Goal: Task Accomplishment & Management: Use online tool/utility

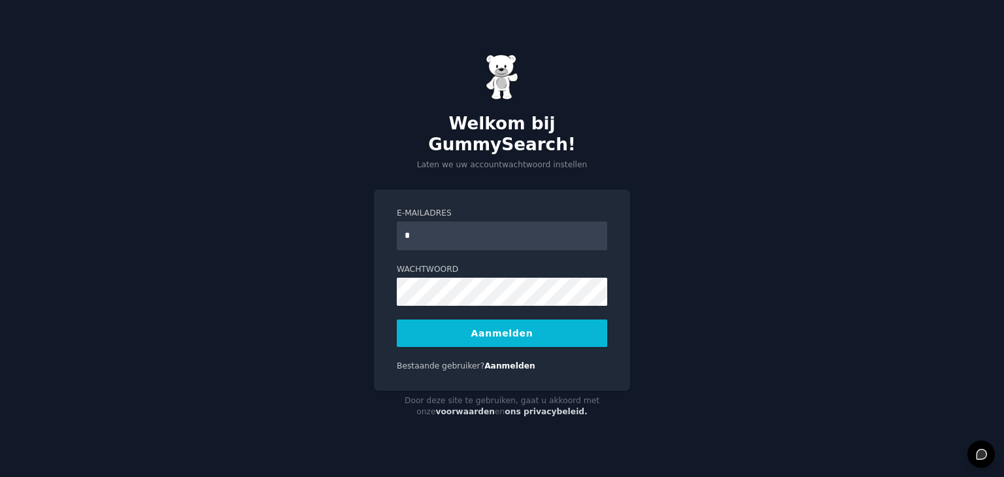
type input "**********"
click at [490, 328] on font "Aanmelden" at bounding box center [502, 333] width 62 height 10
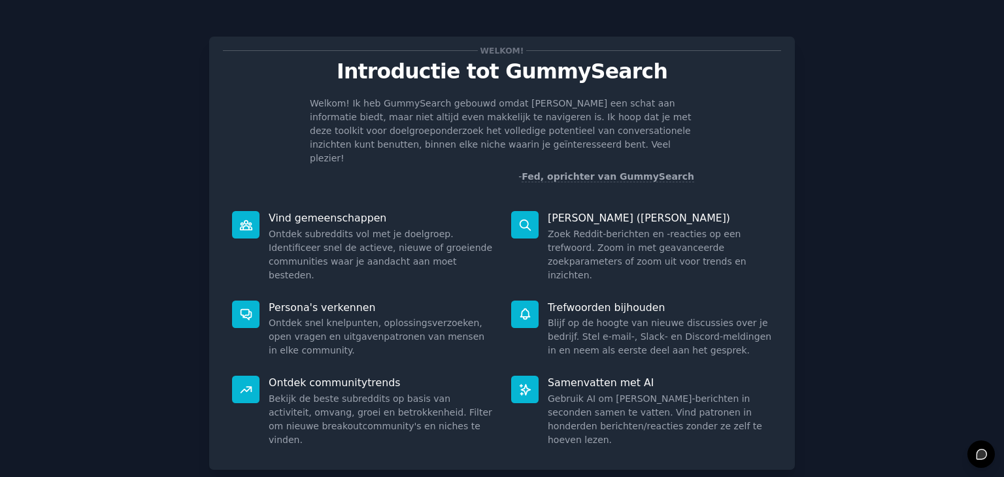
scroll to position [48, 0]
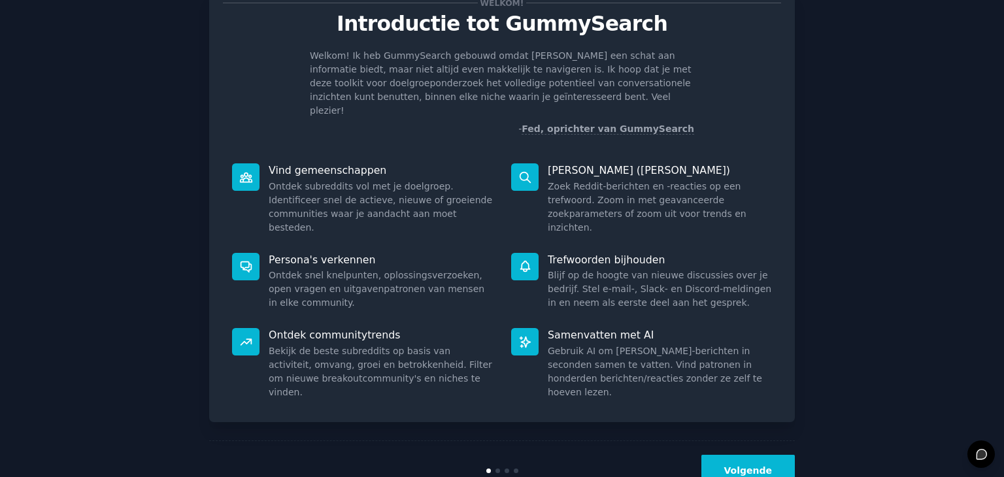
click at [748, 455] on button "Volgende" at bounding box center [748, 471] width 94 height 32
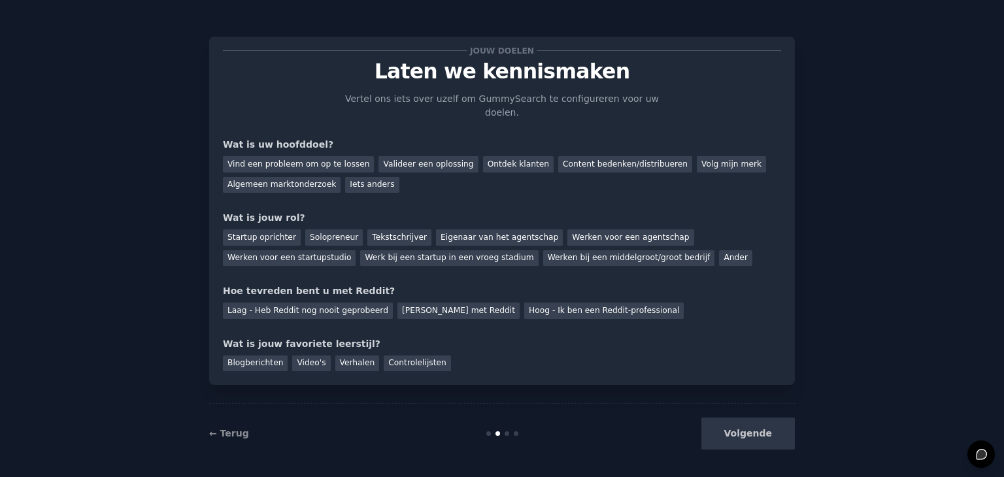
click at [748, 418] on div "Volgende" at bounding box center [696, 434] width 195 height 32
click at [745, 429] on div "Volgende" at bounding box center [696, 434] width 195 height 32
click at [244, 429] on div "← Terug" at bounding box center [306, 434] width 195 height 14
click at [236, 428] on font "← Terug" at bounding box center [229, 433] width 40 height 10
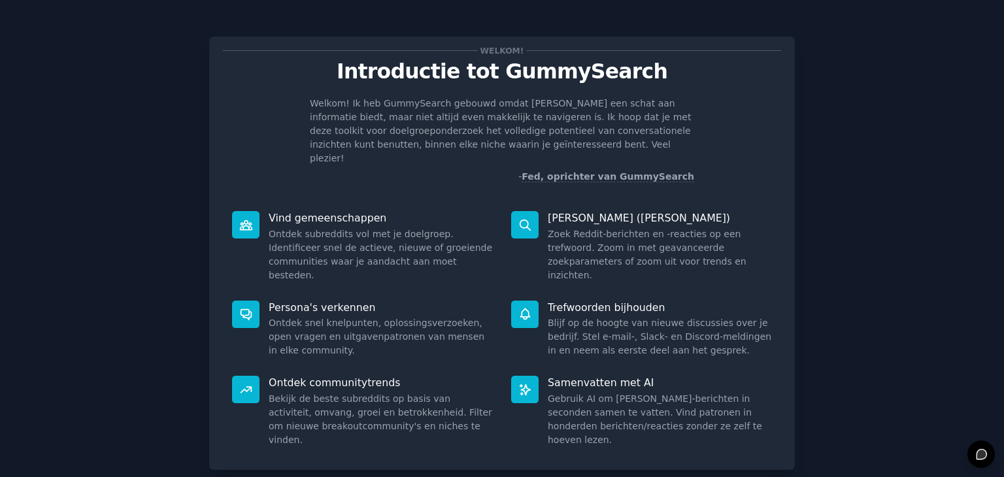
scroll to position [48, 0]
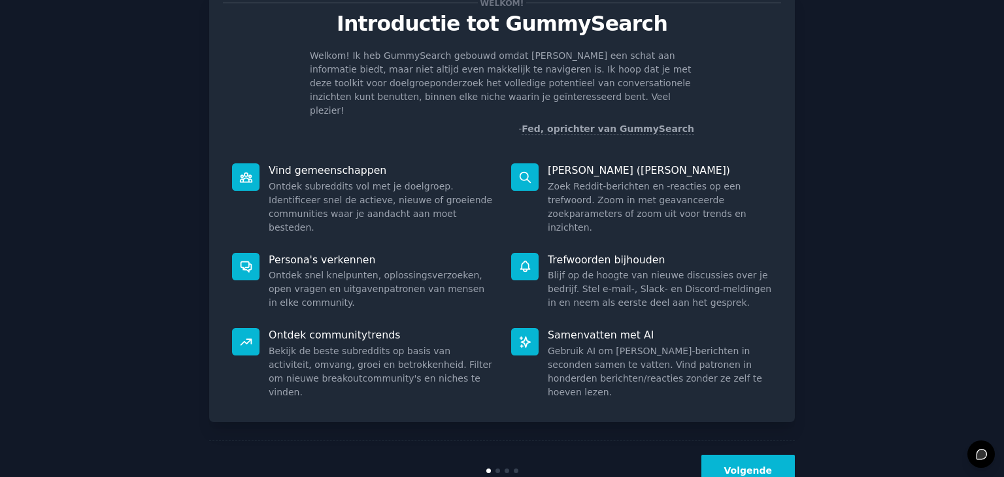
click at [726, 455] on button "Volgende" at bounding box center [748, 471] width 94 height 32
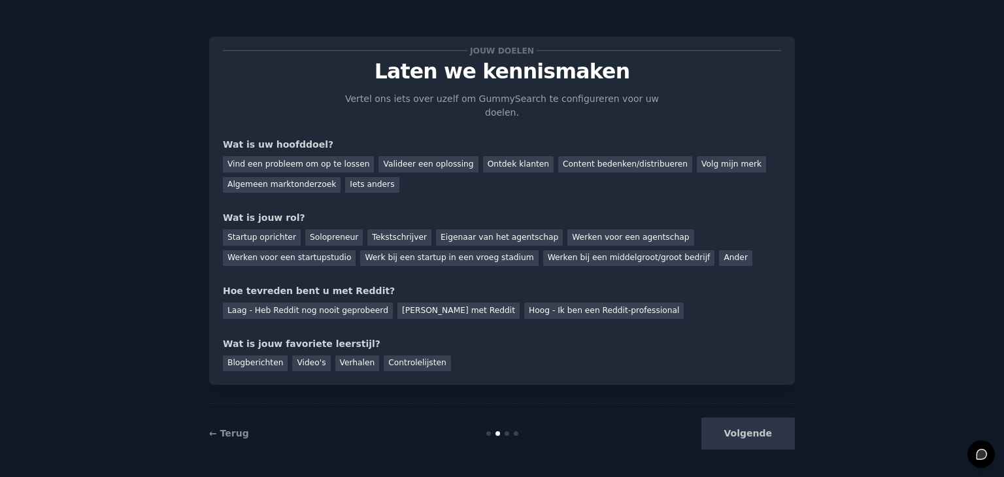
click at [726, 424] on div "Volgende" at bounding box center [696, 434] width 195 height 32
click at [346, 178] on div "Jouw doelen Laten we kennismaken Vertel ons iets over uzelf om GummySearch te c…" at bounding box center [502, 210] width 558 height 321
click at [344, 178] on div "Jouw doelen Laten we kennismaken Vertel ons iets over uzelf om GummySearch te c…" at bounding box center [502, 210] width 558 height 321
click at [351, 180] on font "Iets anders" at bounding box center [372, 184] width 44 height 9
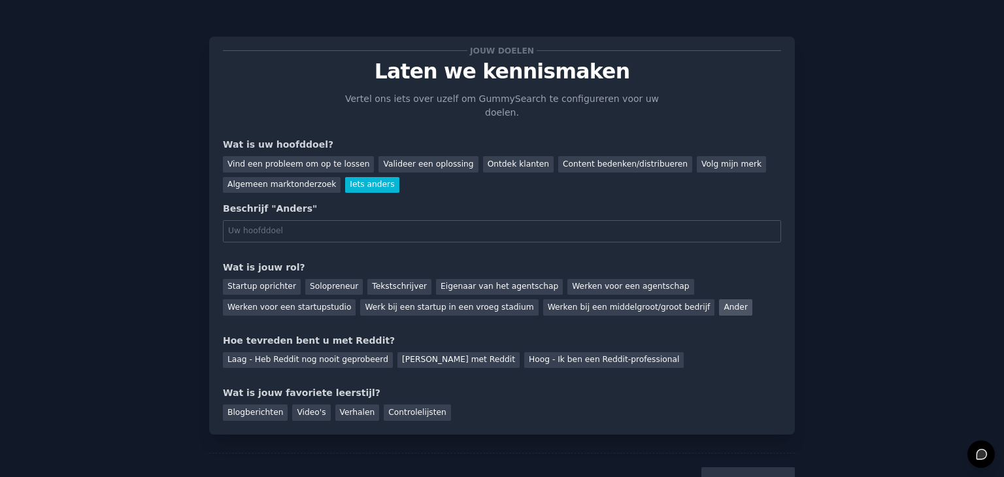
click at [719, 299] on div "Ander" at bounding box center [735, 307] width 33 height 16
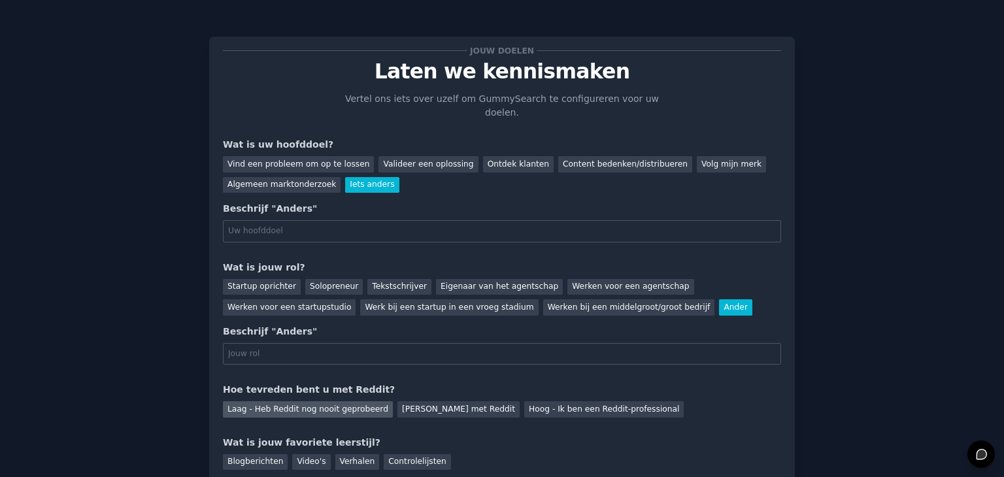
click at [302, 405] on font "Laag - Heb Reddit nog nooit geprobeerd" at bounding box center [307, 409] width 161 height 9
click at [297, 457] on font "Video's" at bounding box center [311, 461] width 29 height 9
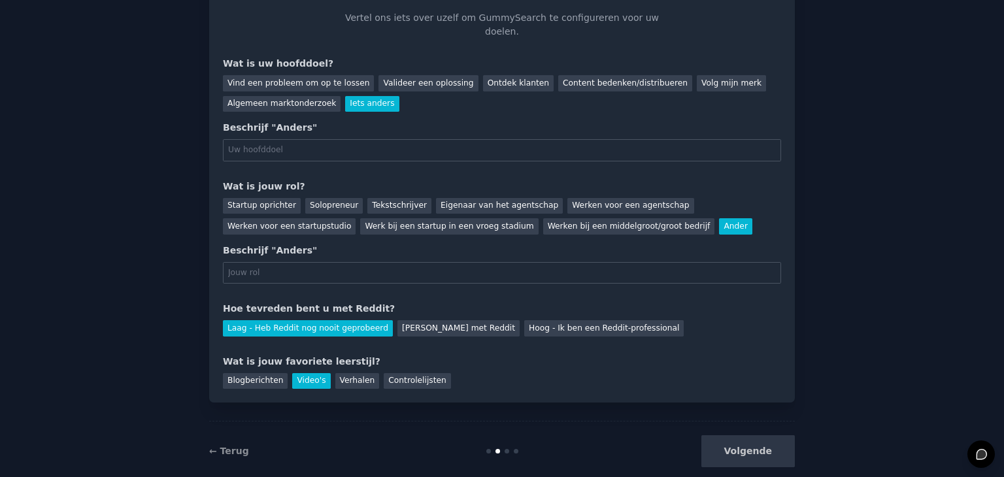
scroll to position [77, 0]
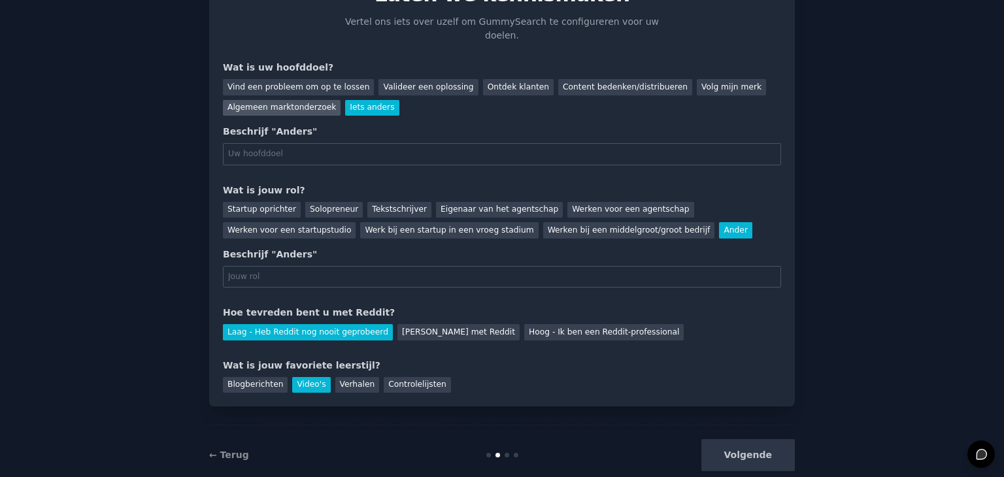
click at [282, 103] on font "Algemeen marktonderzoek" at bounding box center [281, 107] width 109 height 9
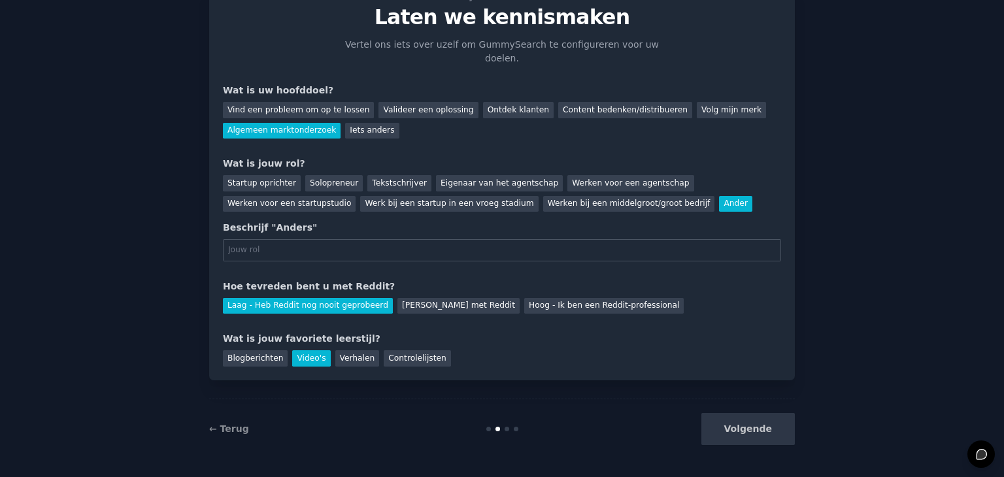
scroll to position [39, 0]
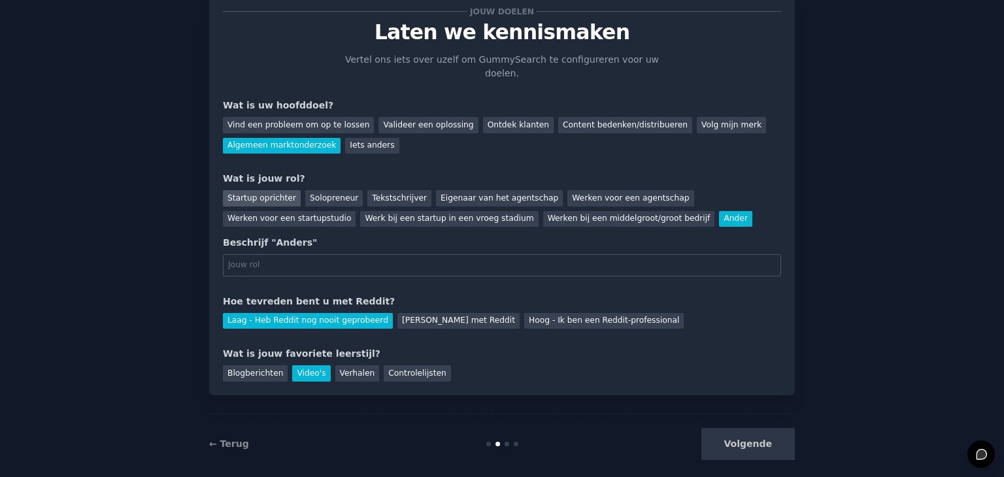
click at [250, 190] on div "Startup oprichter" at bounding box center [262, 198] width 78 height 16
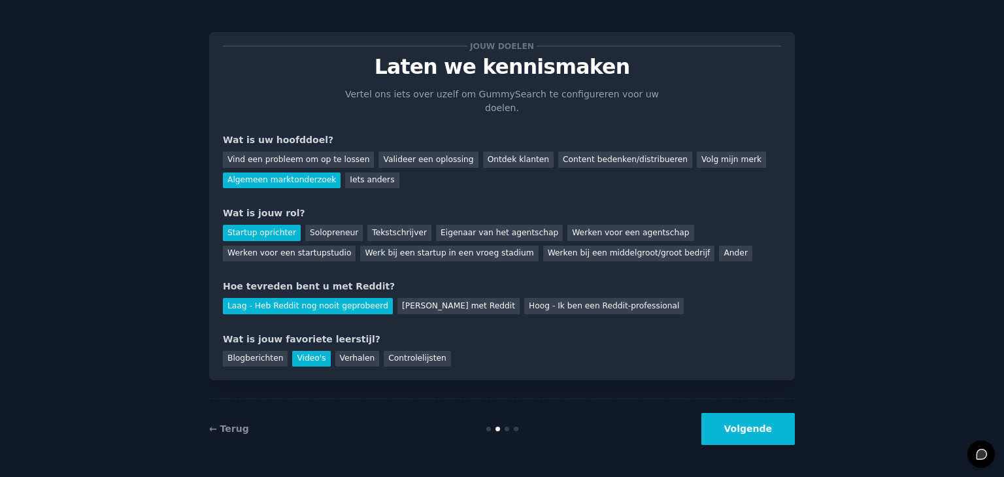
scroll to position [0, 0]
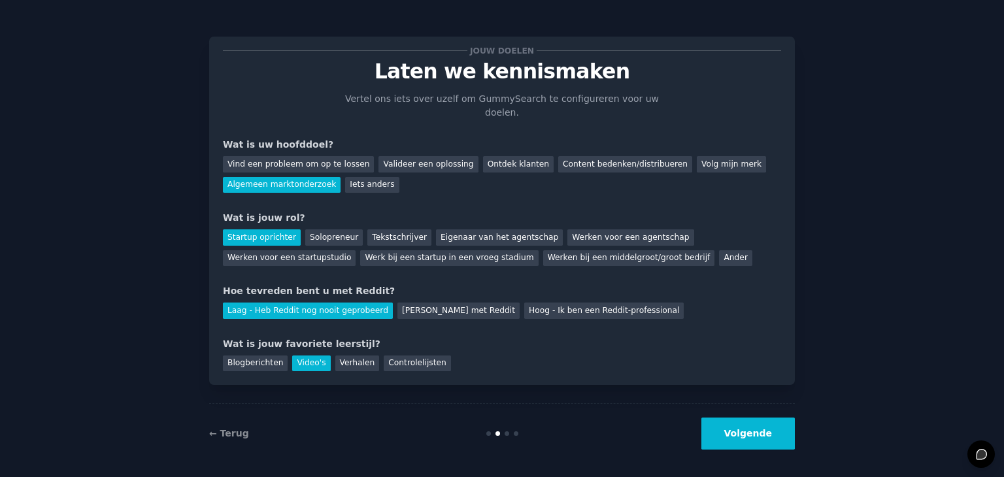
click at [741, 428] on font "Volgende" at bounding box center [748, 433] width 48 height 10
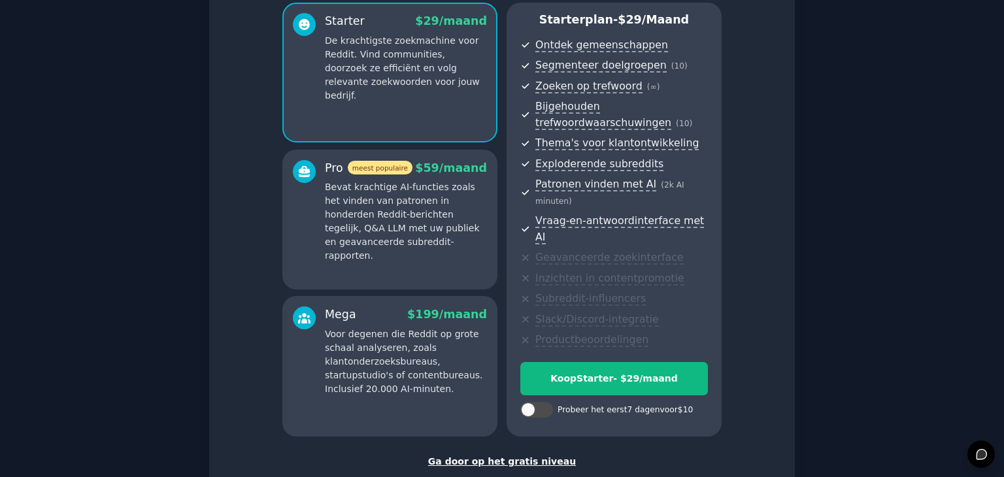
scroll to position [181, 0]
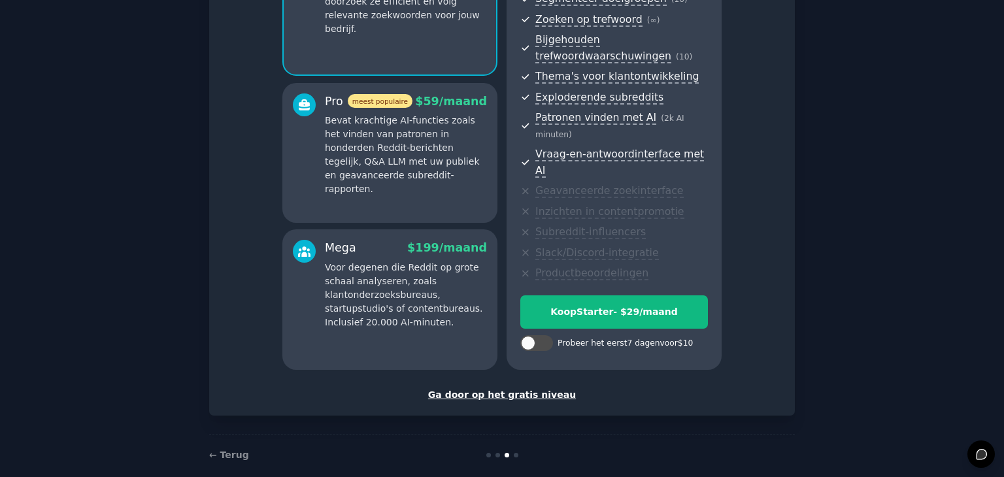
click at [550, 390] on font "Ga door op het gratis niveau" at bounding box center [502, 395] width 148 height 10
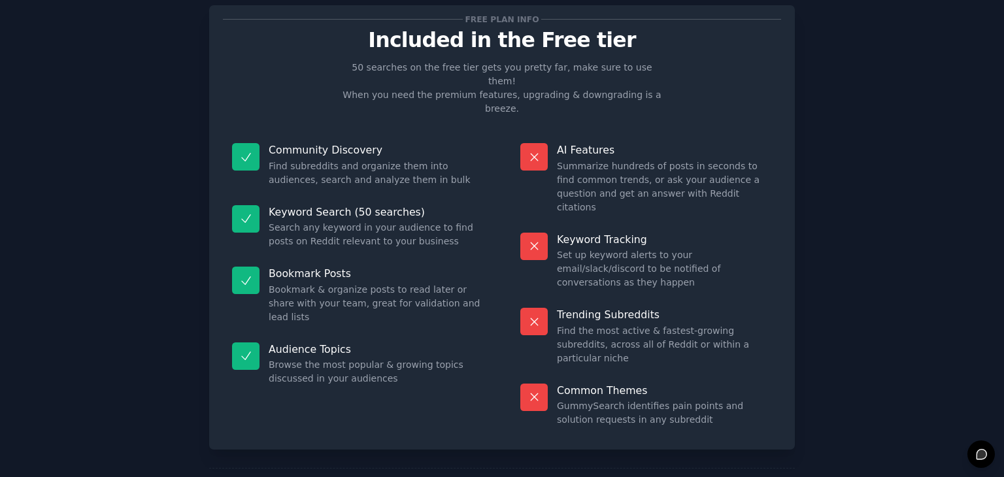
scroll to position [86, 0]
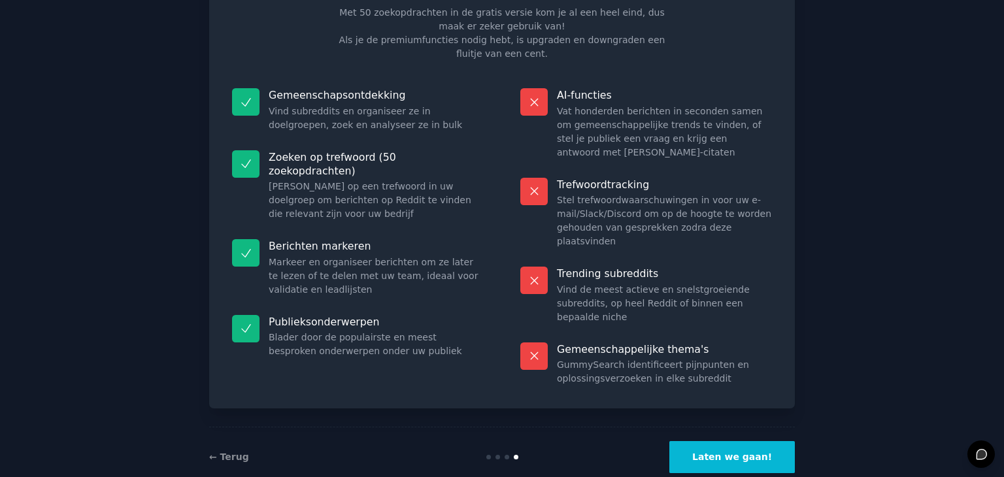
click at [753, 452] on font "Laten we gaan!" at bounding box center [732, 457] width 80 height 10
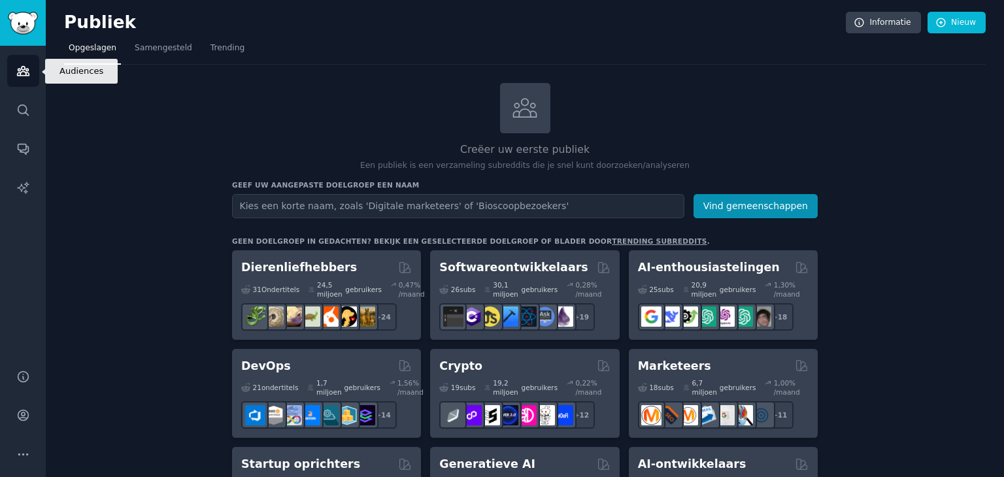
click at [24, 73] on icon "Zijbalk" at bounding box center [23, 71] width 14 height 14
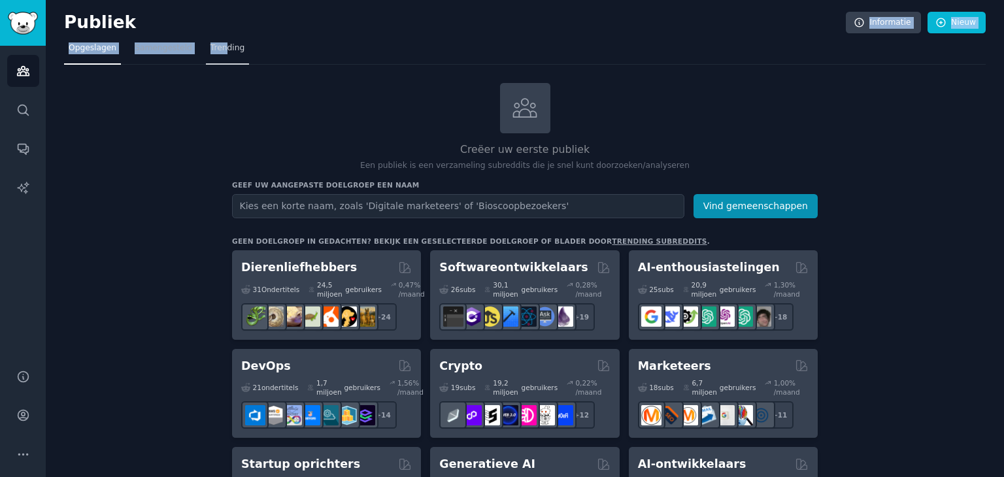
drag, startPoint x: 154, startPoint y: 31, endPoint x: 217, endPoint y: 57, distance: 68.6
click at [217, 57] on link "Trending" at bounding box center [227, 51] width 43 height 27
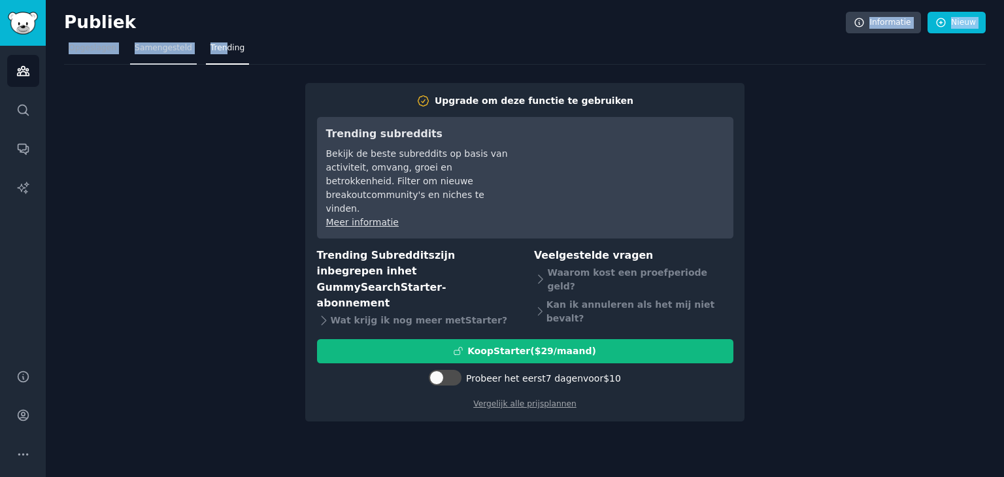
click at [177, 55] on link "Samengesteld" at bounding box center [163, 51] width 67 height 27
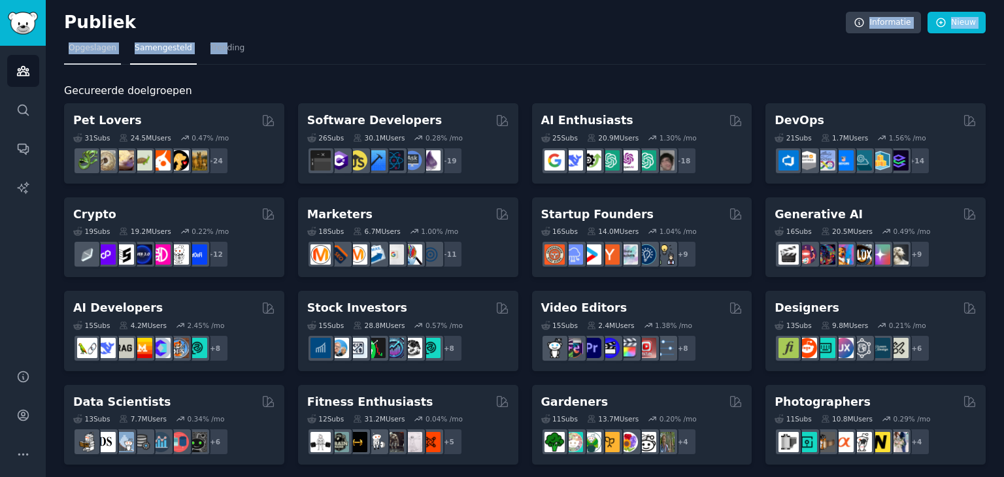
click at [105, 46] on font "Opgeslagen" at bounding box center [93, 47] width 48 height 9
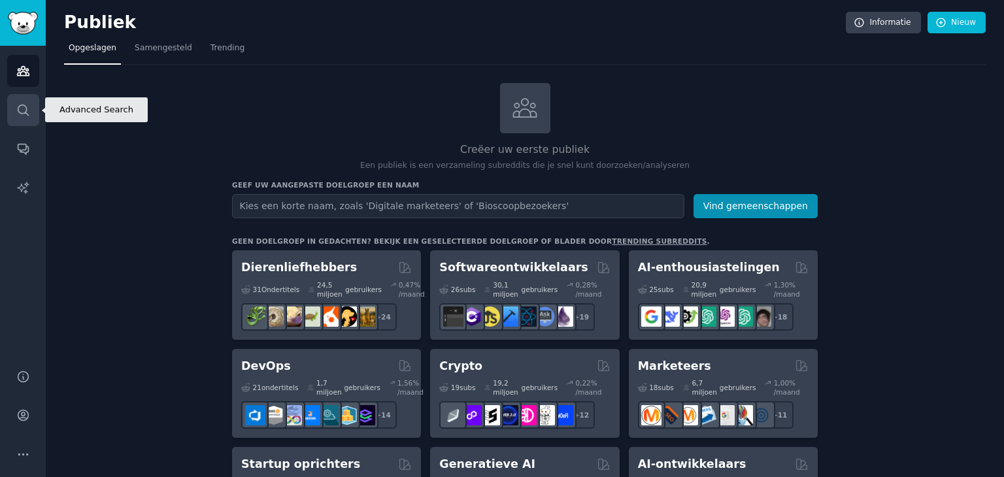
click at [26, 107] on icon "Zijbalk" at bounding box center [23, 110] width 10 height 10
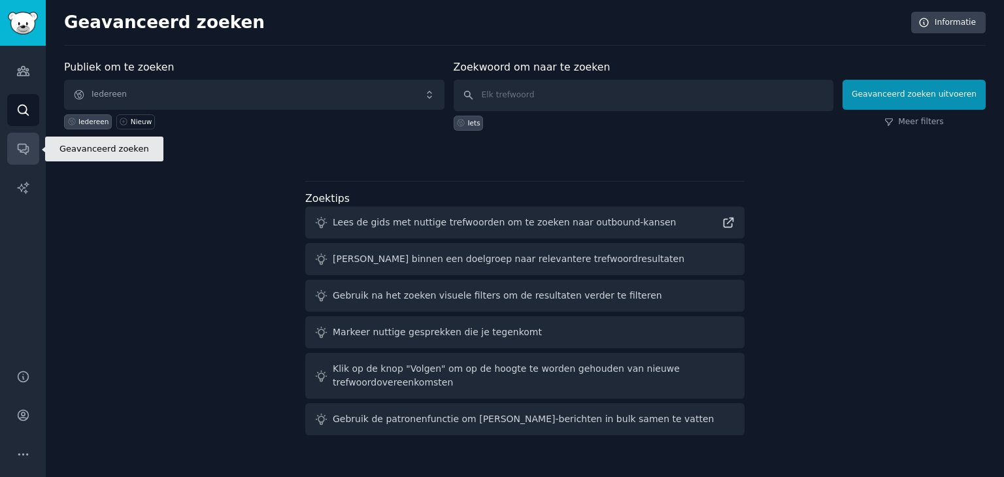
click at [22, 150] on icon "Zijbalk" at bounding box center [23, 149] width 10 height 10
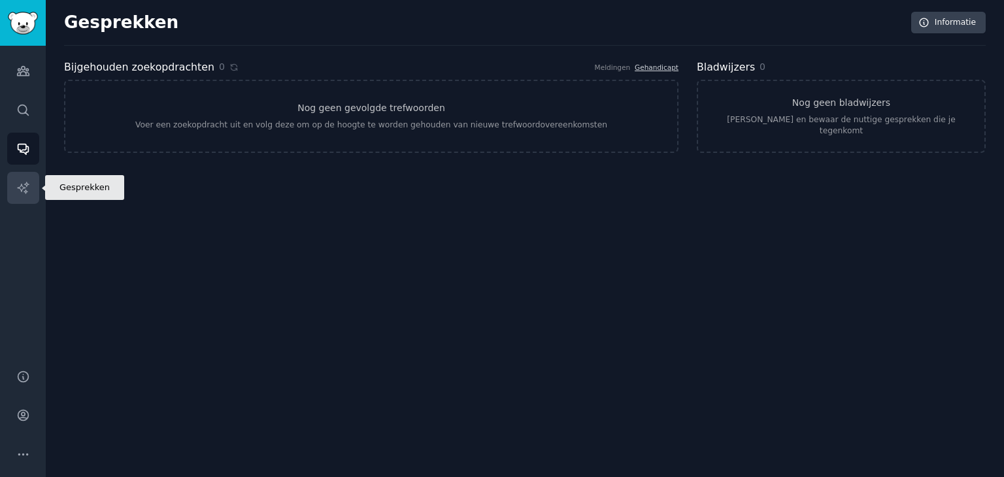
click at [27, 184] on icon "Zijbalk" at bounding box center [22, 187] width 11 height 11
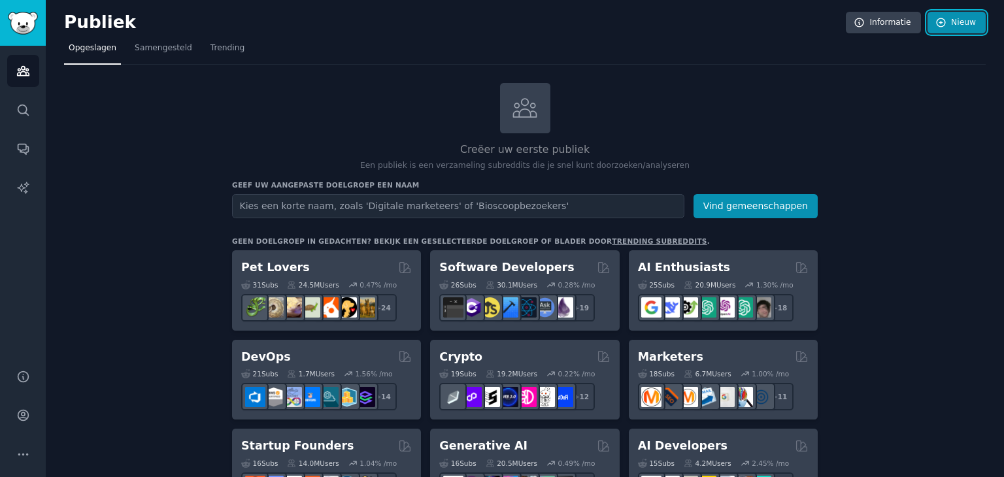
click at [945, 22] on icon at bounding box center [941, 23] width 12 height 12
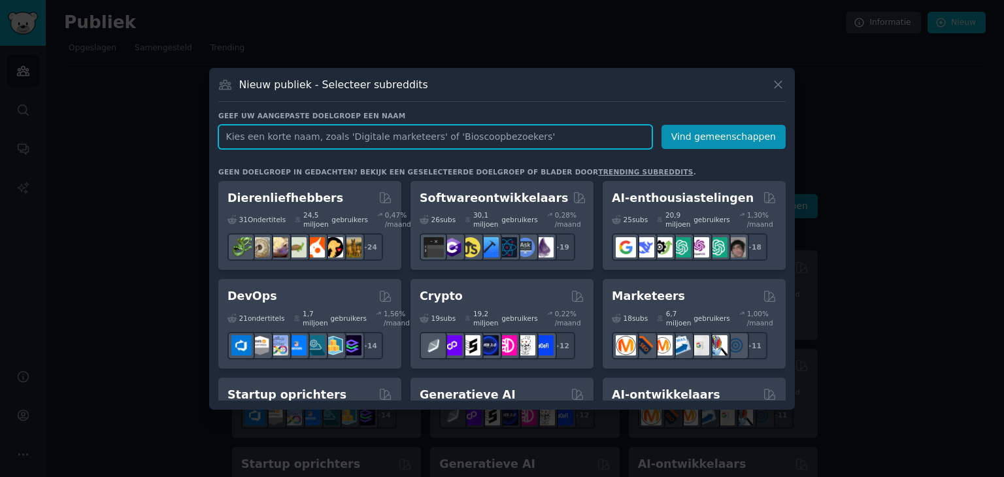
click at [332, 141] on input "text" at bounding box center [435, 137] width 434 height 24
type input "w"
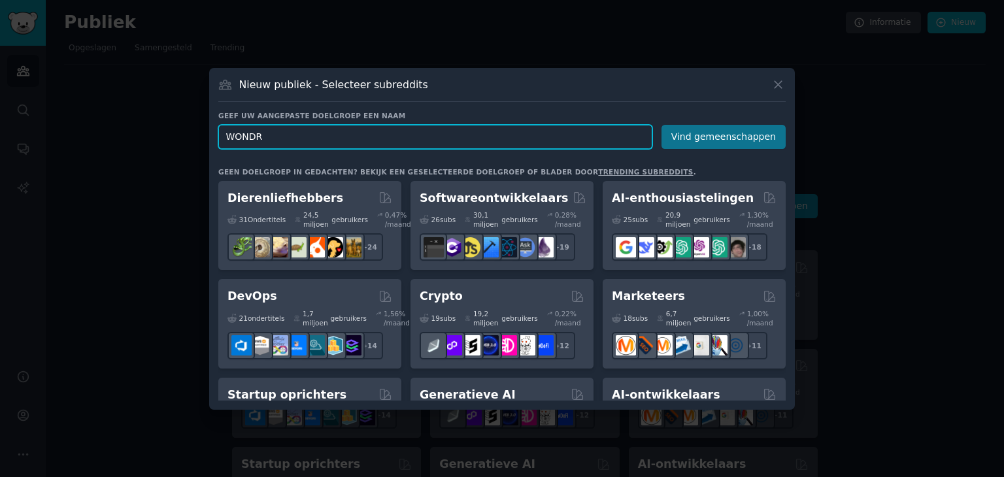
type input "WONDR"
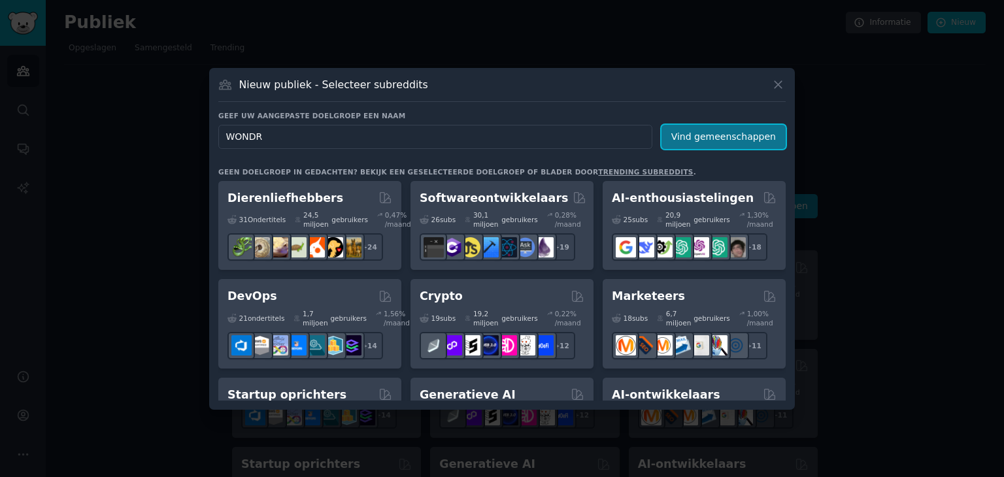
click at [721, 131] on font "Vind gemeenschappen" at bounding box center [723, 136] width 105 height 10
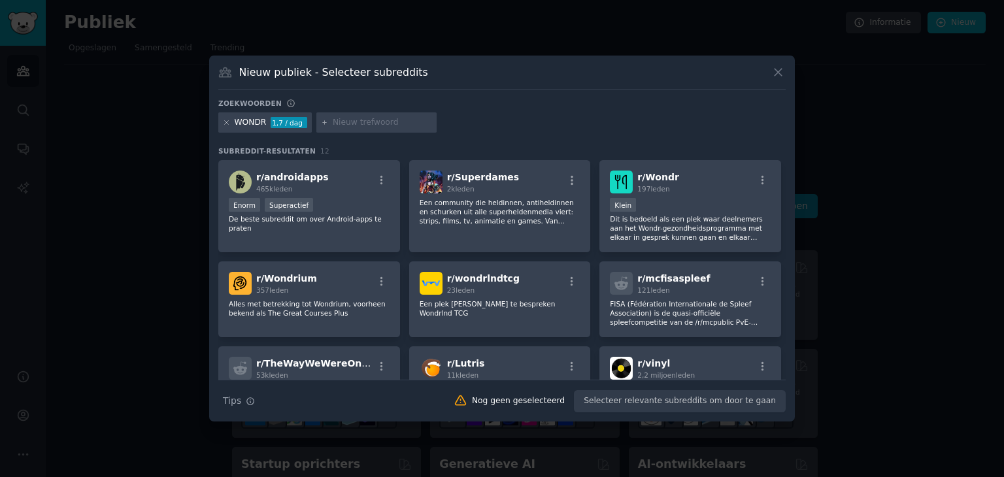
click at [226, 126] on icon at bounding box center [226, 122] width 7 height 7
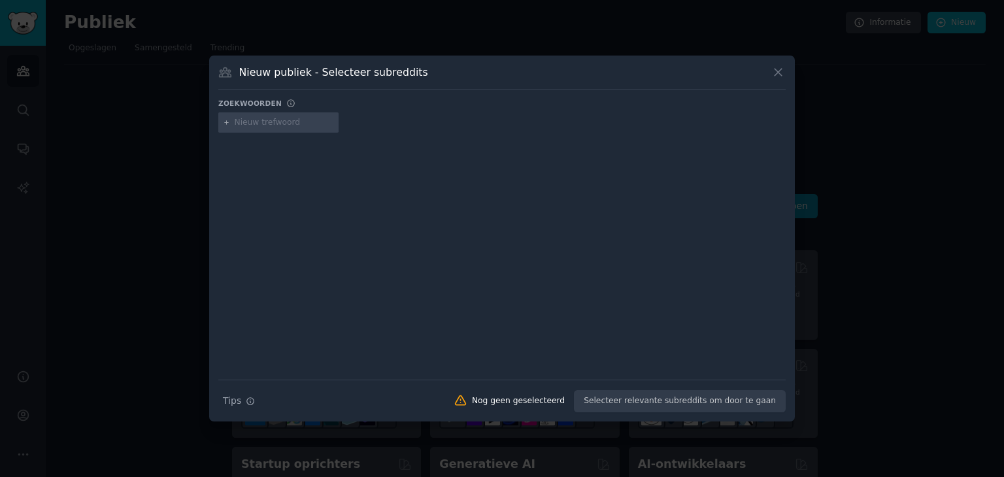
click at [248, 124] on input "text" at bounding box center [284, 123] width 99 height 12
type input "duurzame shampoo"
click at [777, 71] on icon at bounding box center [778, 72] width 14 height 14
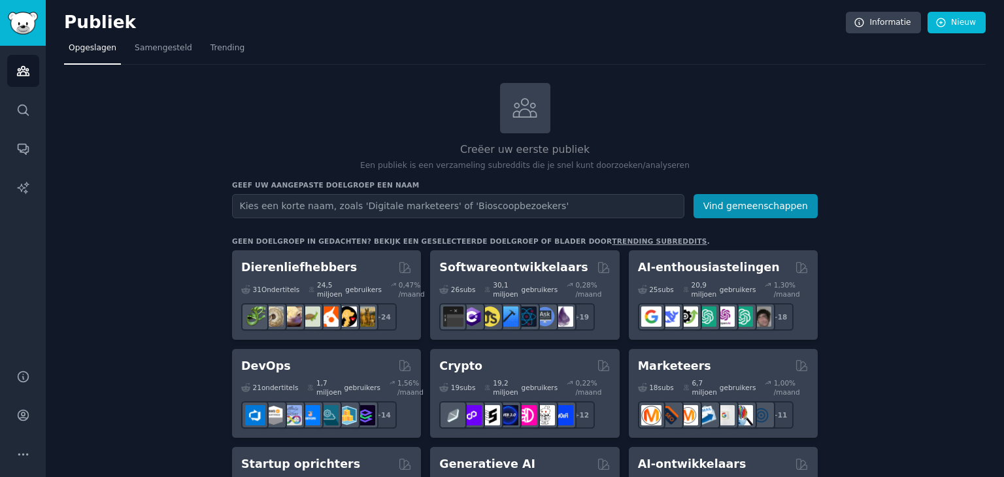
click at [526, 191] on div "Geef uw aangepaste doelgroep een naam Naam van het publiek Vind gemeenschappen" at bounding box center [525, 199] width 586 height 38
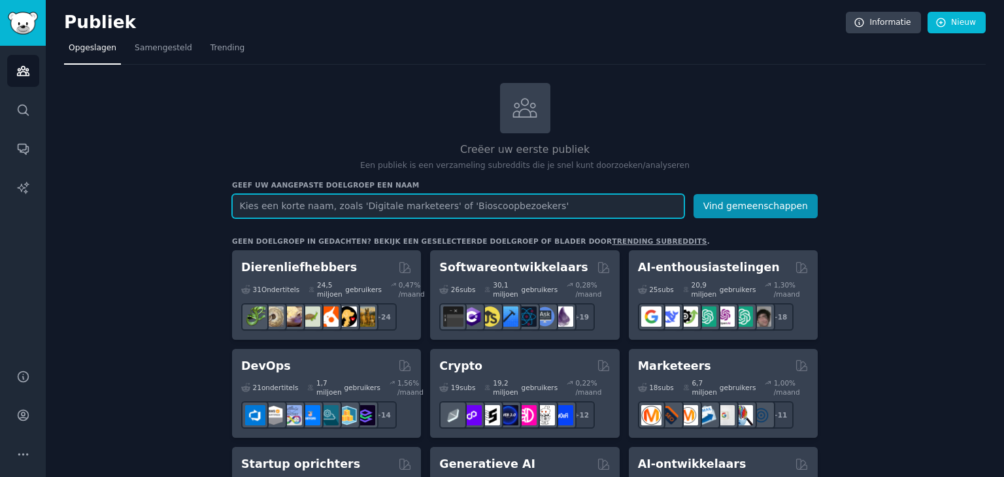
click at [529, 205] on input "text" at bounding box center [458, 206] width 452 height 24
click at [694, 194] on button "Vind gemeenschappen" at bounding box center [756, 206] width 124 height 24
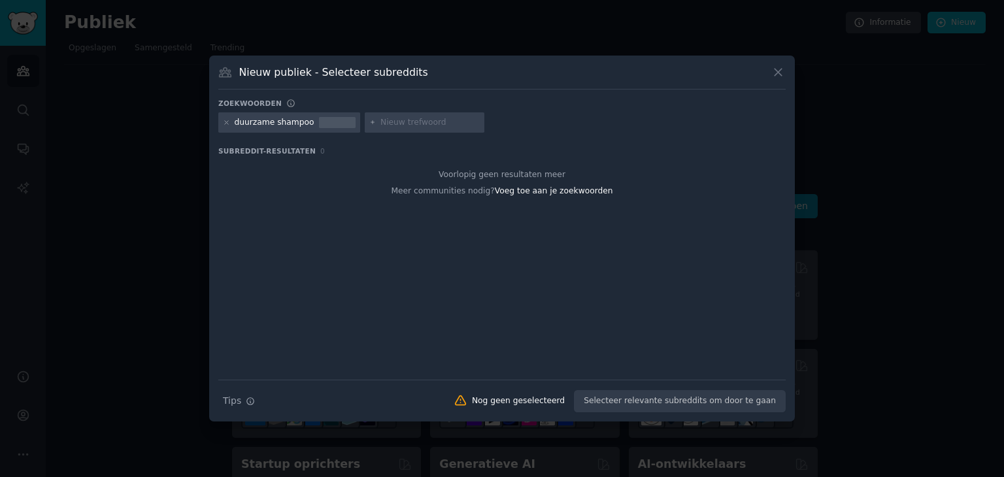
click at [780, 66] on icon at bounding box center [778, 72] width 14 height 14
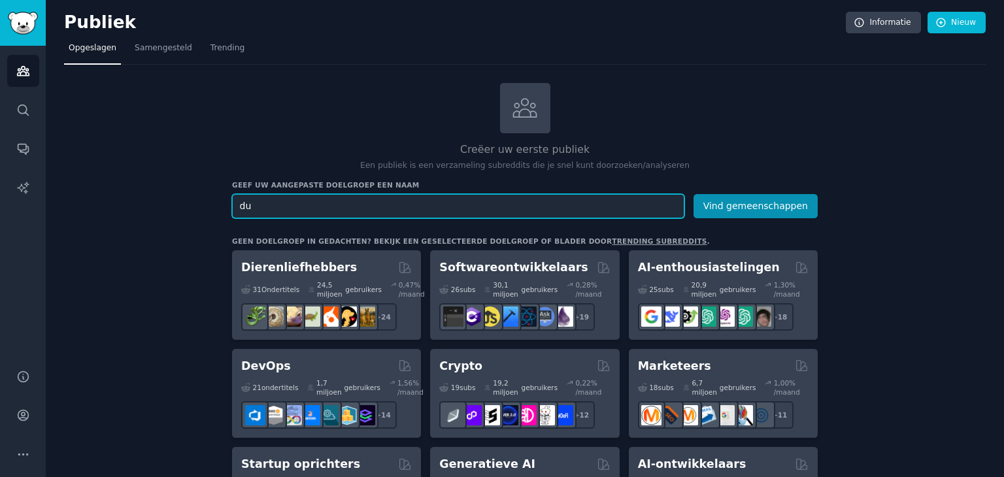
type input "d"
type input "shampoo bar"
click at [694, 194] on button "Vind gemeenschappen" at bounding box center [756, 206] width 124 height 24
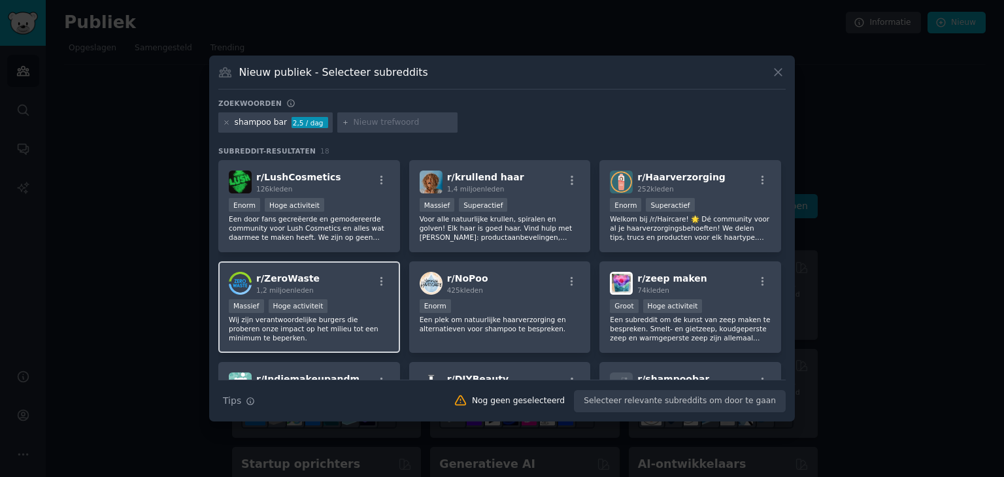
click at [350, 272] on div "r/ ZeroWaste 1,2 miljoen leden" at bounding box center [309, 283] width 161 height 23
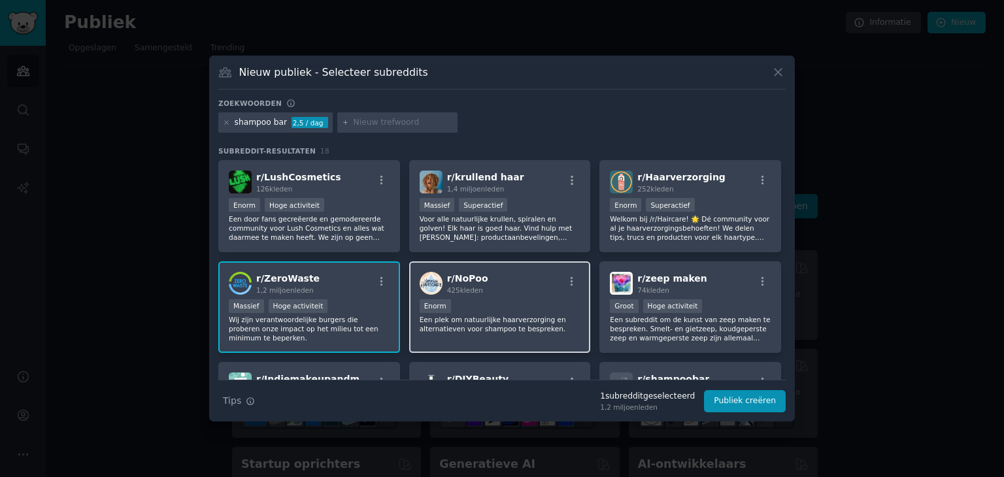
click at [502, 278] on div "r/ NoPoo 425k leden" at bounding box center [500, 283] width 161 height 23
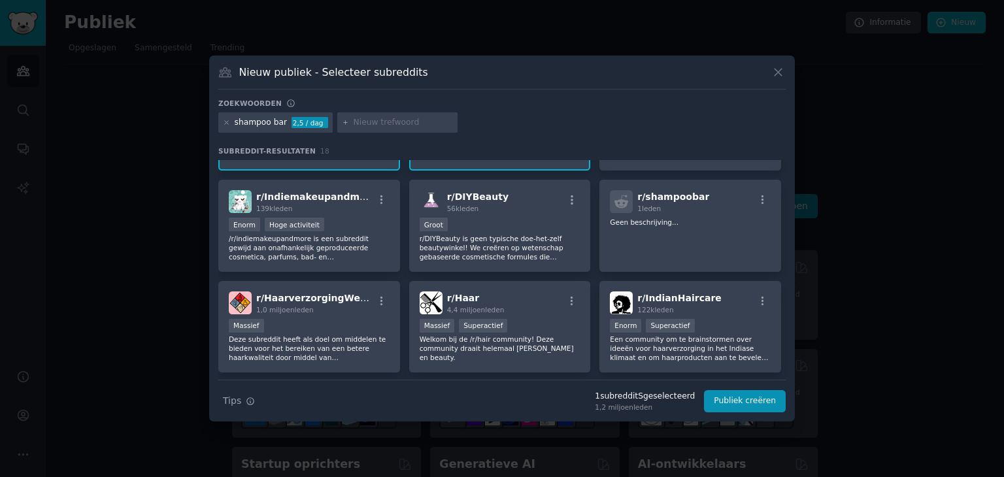
scroll to position [179, 0]
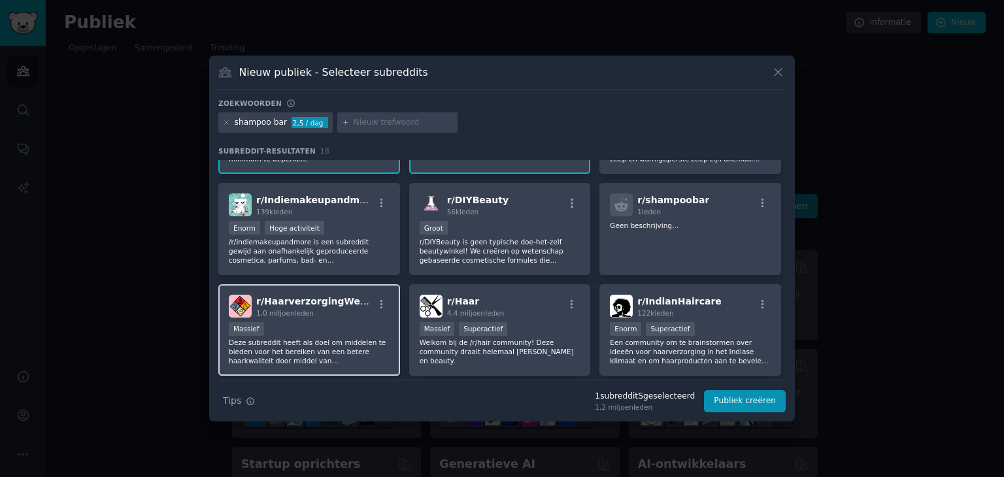
click at [346, 289] on div "r/ HaarverzorgingWetenschap 1,0 miljoen leden Massief Deze subreddit heeft als …" at bounding box center [309, 330] width 182 height 92
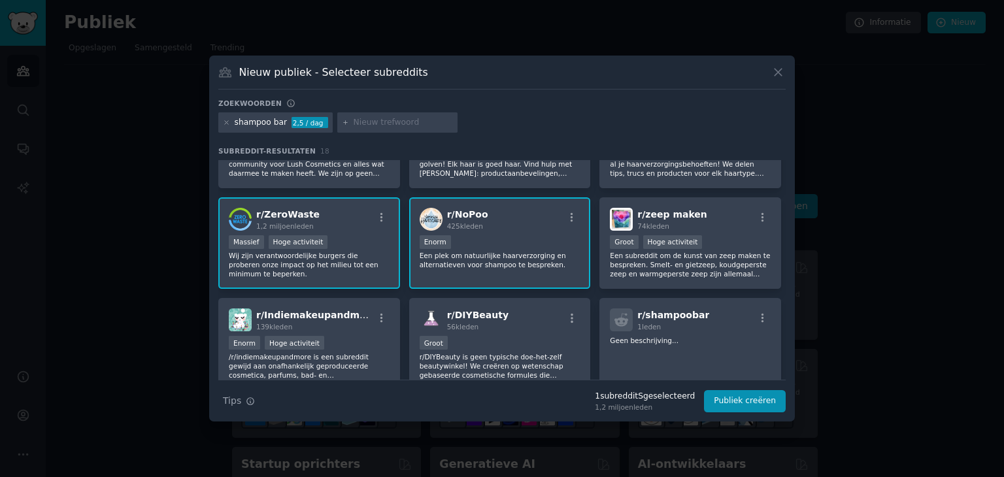
scroll to position [0, 0]
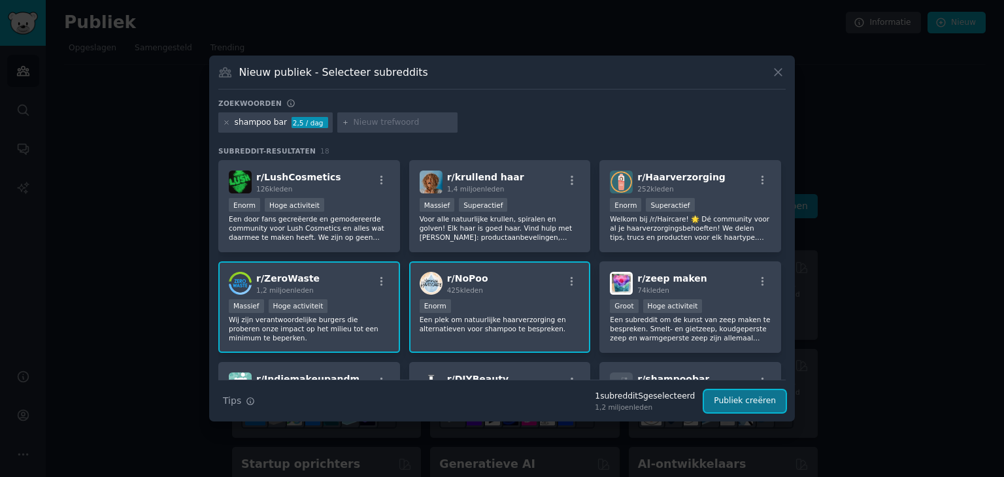
click at [755, 403] on font "Publiek creëren" at bounding box center [745, 400] width 62 height 9
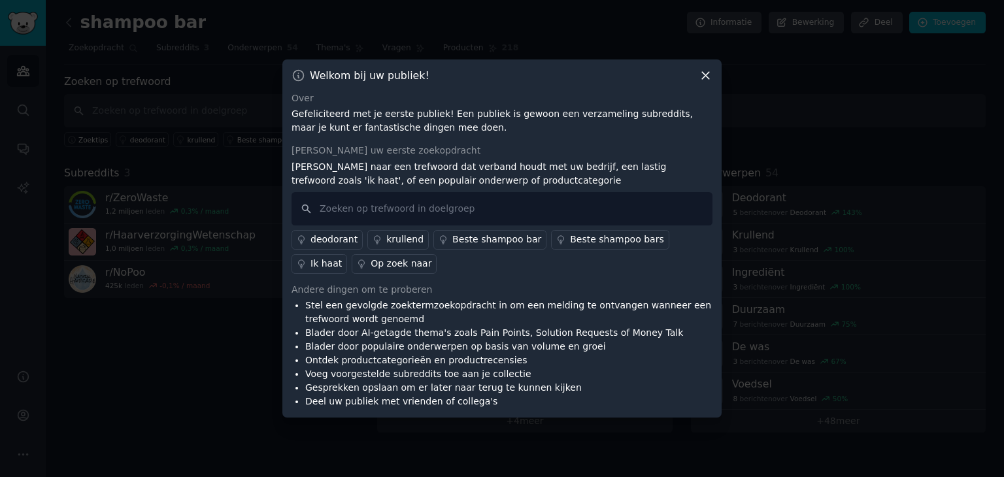
click at [327, 238] on font "deodorant" at bounding box center [333, 239] width 47 height 10
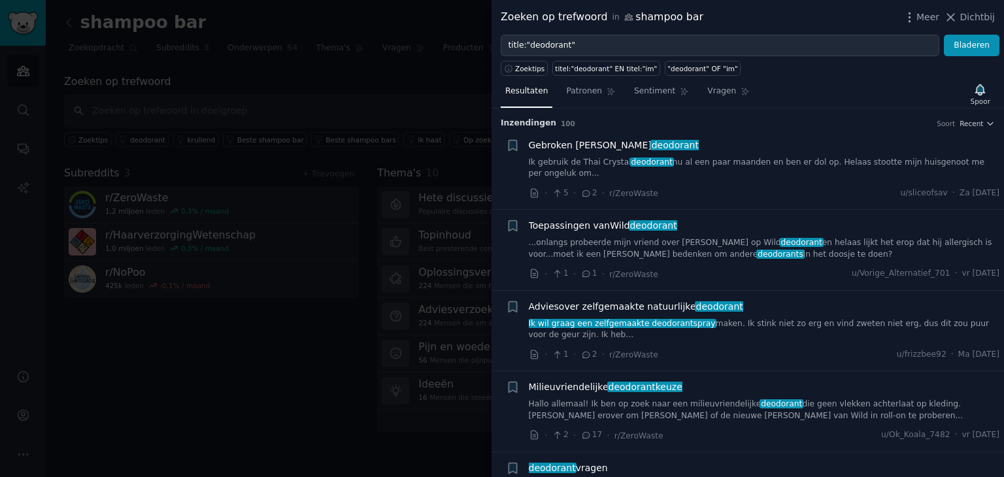
click at [557, 395] on div "Milieuvriendelijke deodorantkeuze ​ Hallo allemaal! Ik ben op zoek naar een mil…" at bounding box center [764, 400] width 471 height 41
click at [711, 401] on font "Hallo allemaal! Ik ben op zoek naar een milieuvriendelijke" at bounding box center [645, 403] width 233 height 9
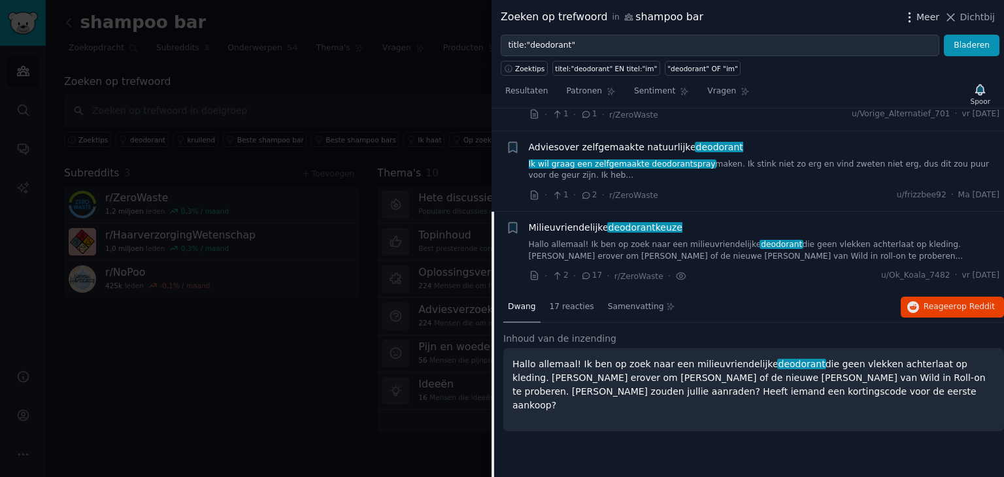
scroll to position [262, 0]
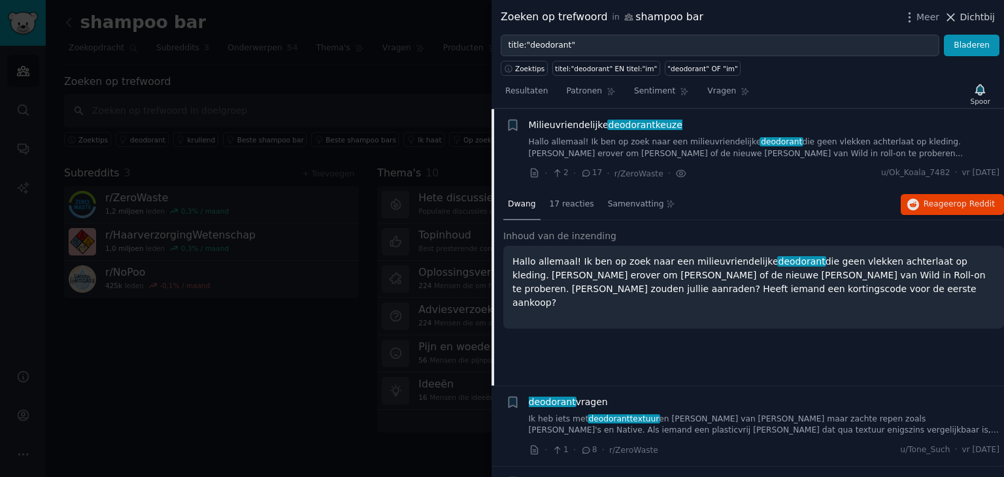
click at [958, 15] on icon at bounding box center [951, 17] width 14 height 14
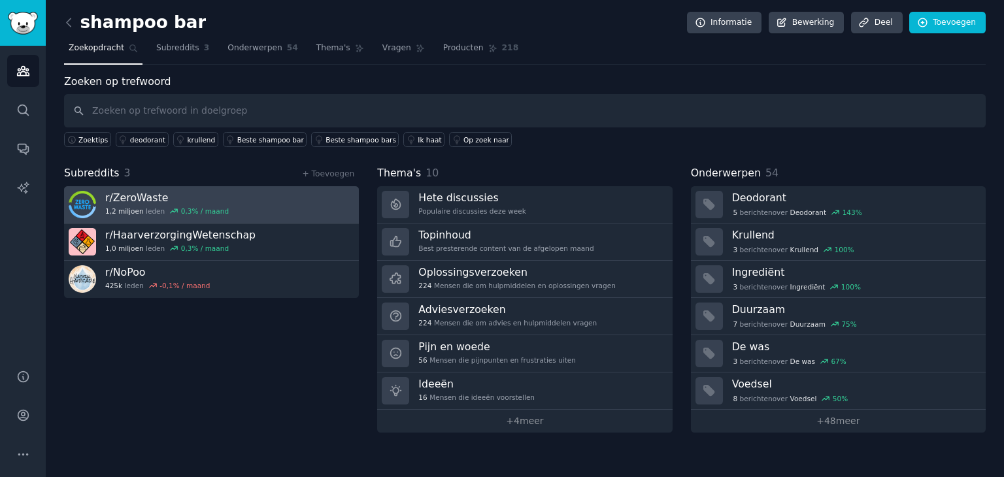
click at [182, 197] on h3 "r/ ZeroWaste" at bounding box center [167, 198] width 124 height 14
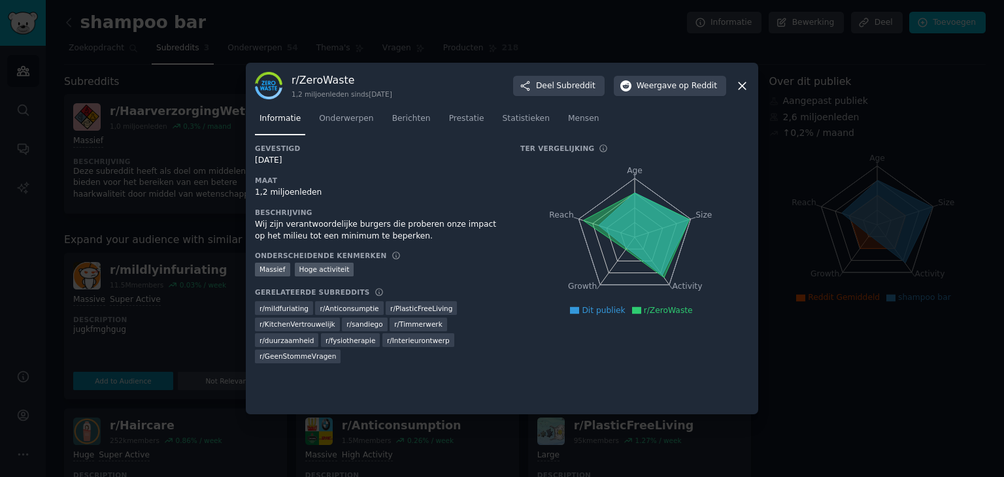
click at [743, 80] on icon at bounding box center [742, 86] width 14 height 14
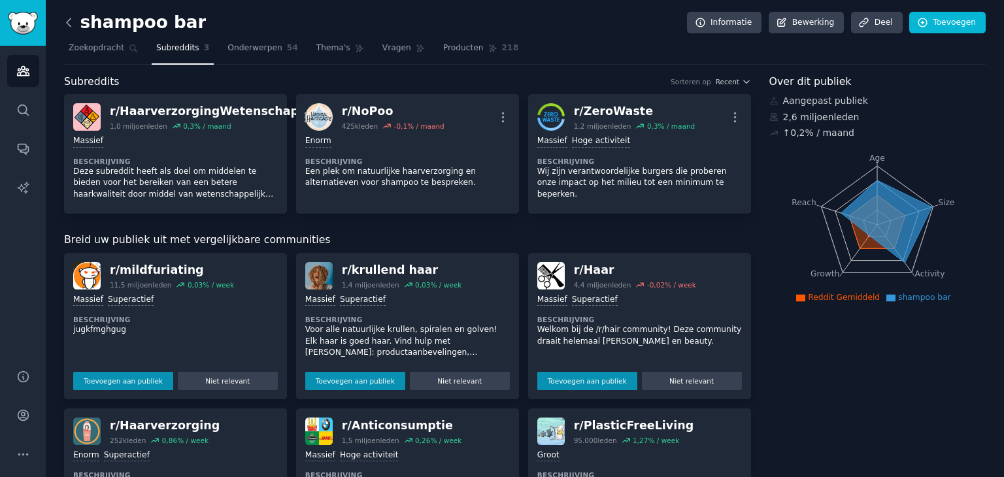
click at [75, 22] on icon at bounding box center [69, 23] width 14 height 14
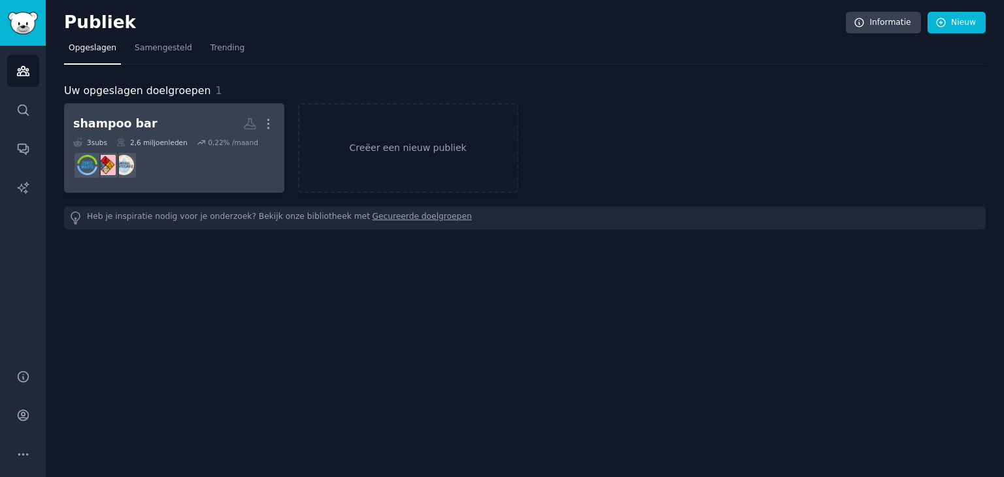
click at [173, 116] on h2 "shampoo bar Meer" at bounding box center [174, 123] width 202 height 23
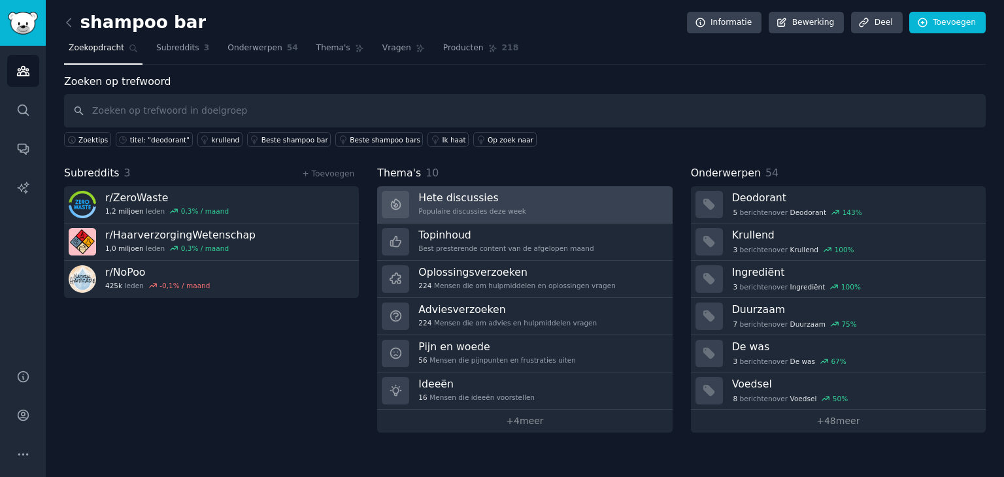
click at [541, 205] on link "Hete discussies Populaire discussies deze week" at bounding box center [524, 204] width 295 height 37
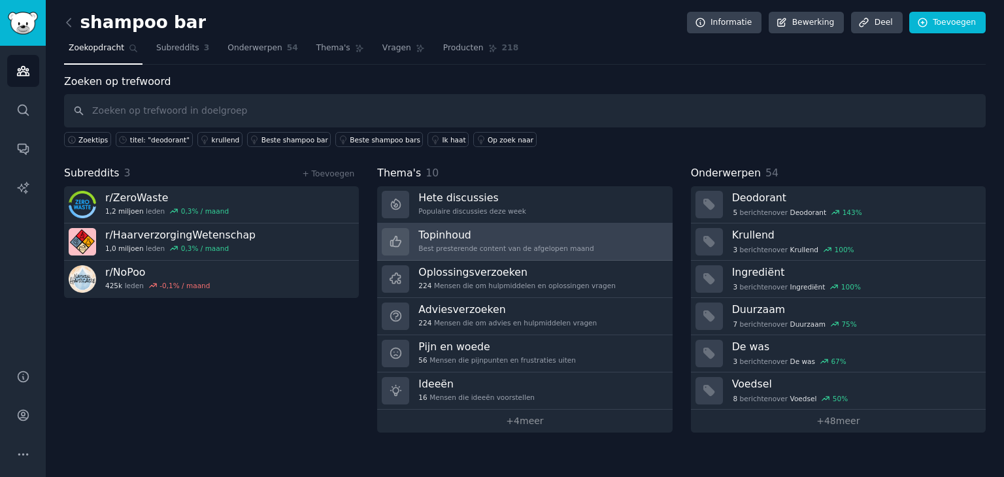
click at [515, 245] on font "Best presterende content van de afgelopen maand" at bounding box center [505, 248] width 175 height 8
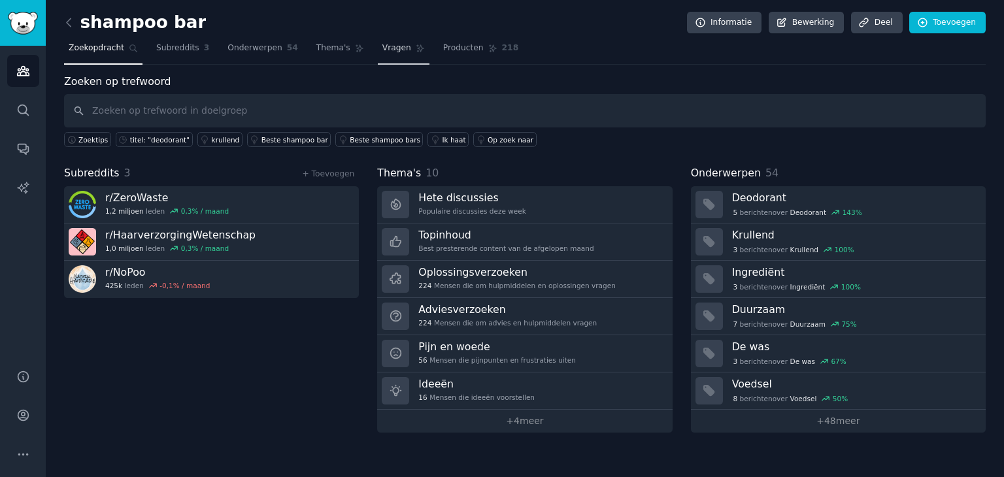
click at [393, 58] on link "Vragen" at bounding box center [404, 51] width 52 height 27
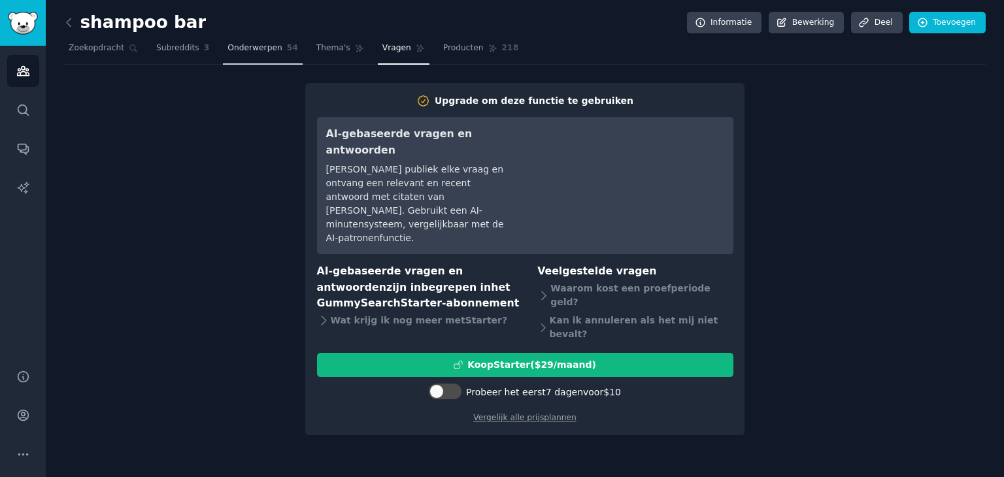
click at [266, 63] on link "Onderwerpen 54" at bounding box center [263, 51] width 80 height 27
